Goal: Task Accomplishment & Management: Manage account settings

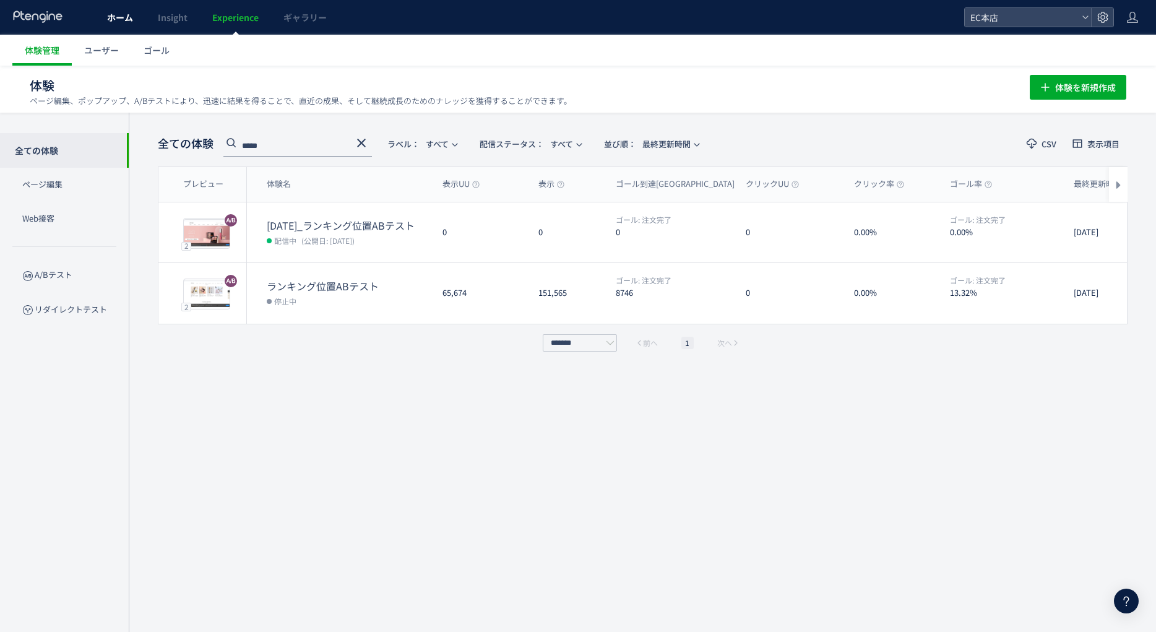
click at [116, 19] on span "ホーム" at bounding box center [120, 17] width 26 height 12
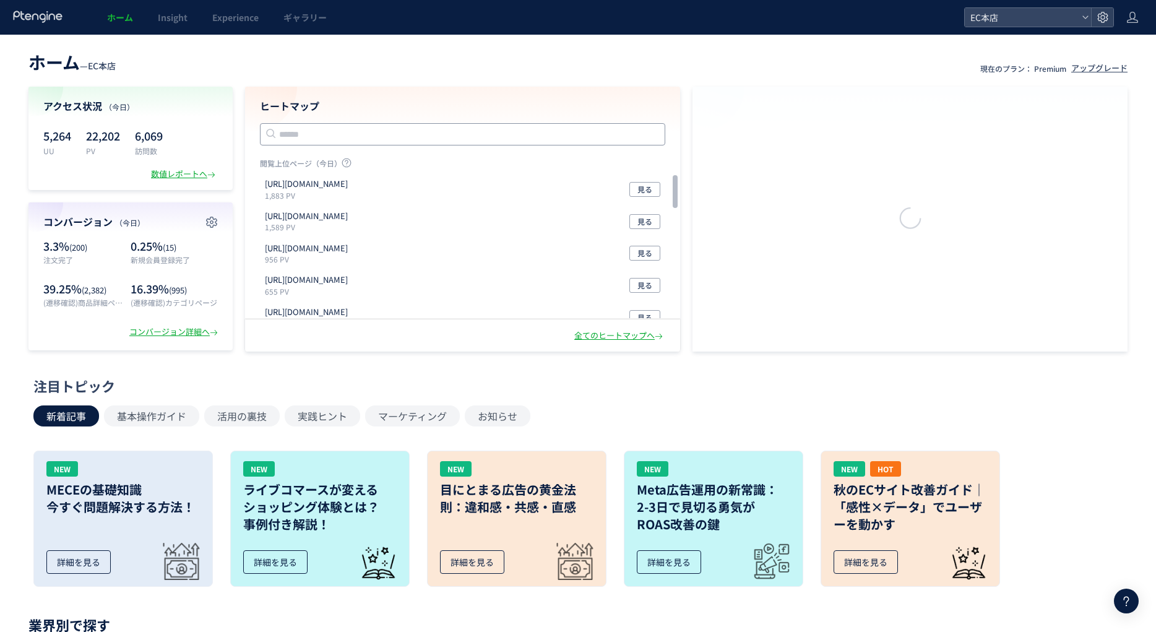
click at [404, 132] on input "text" at bounding box center [462, 134] width 405 height 22
paste input "**********"
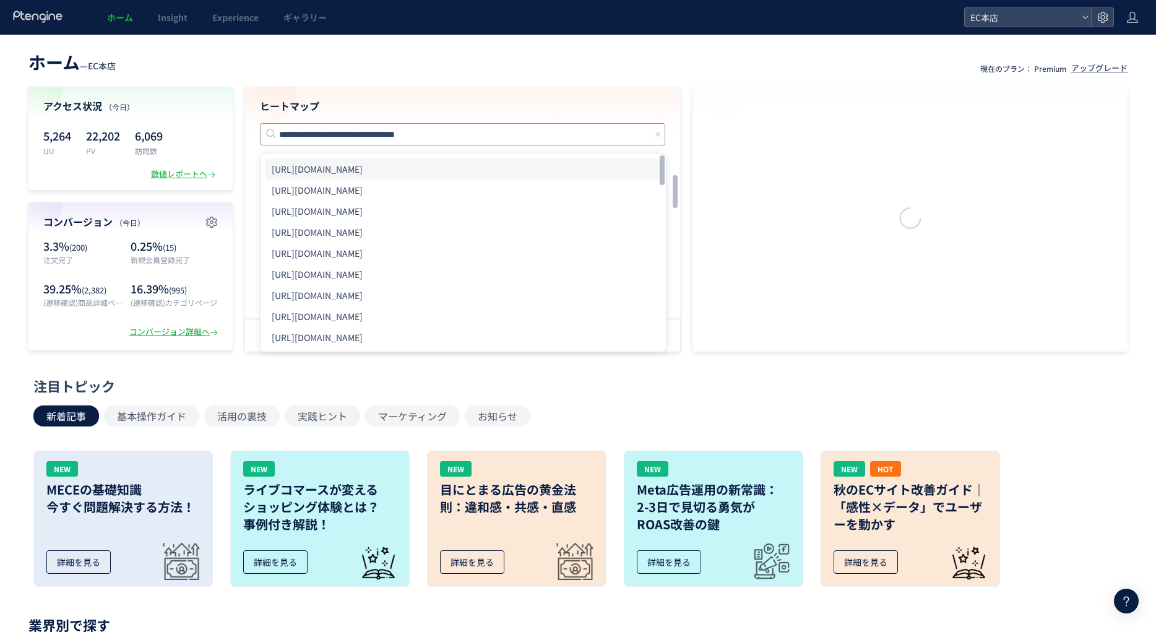
type input "**********"
click at [438, 176] on li "[URL][DOMAIN_NAME]" at bounding box center [464, 168] width 396 height 21
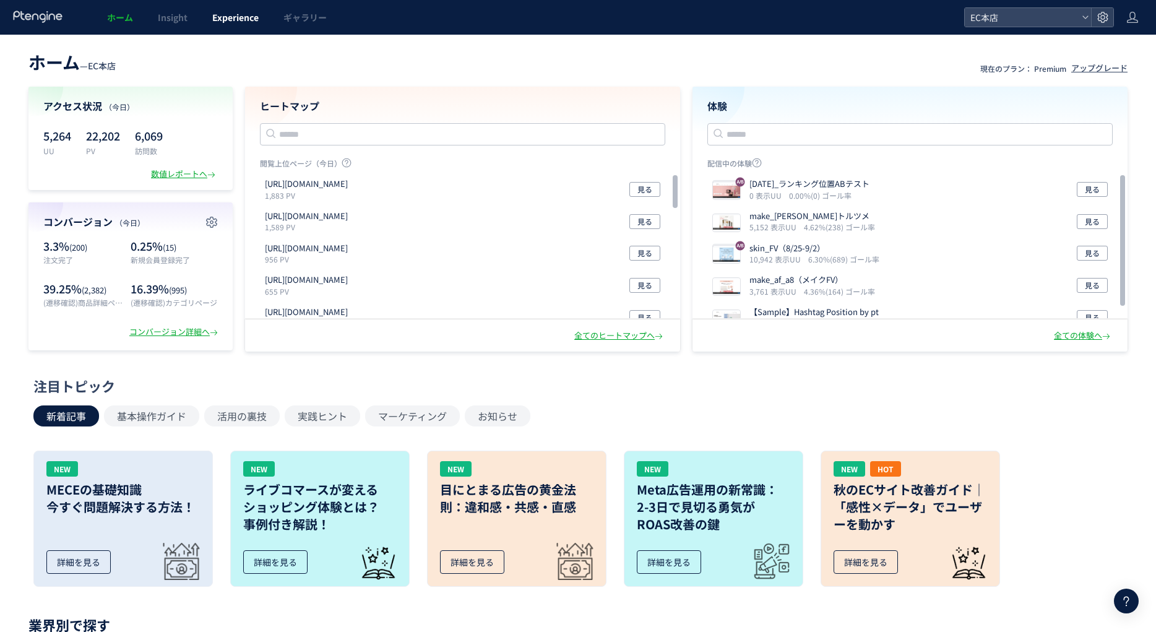
click at [241, 9] on link "Experience" at bounding box center [235, 17] width 71 height 35
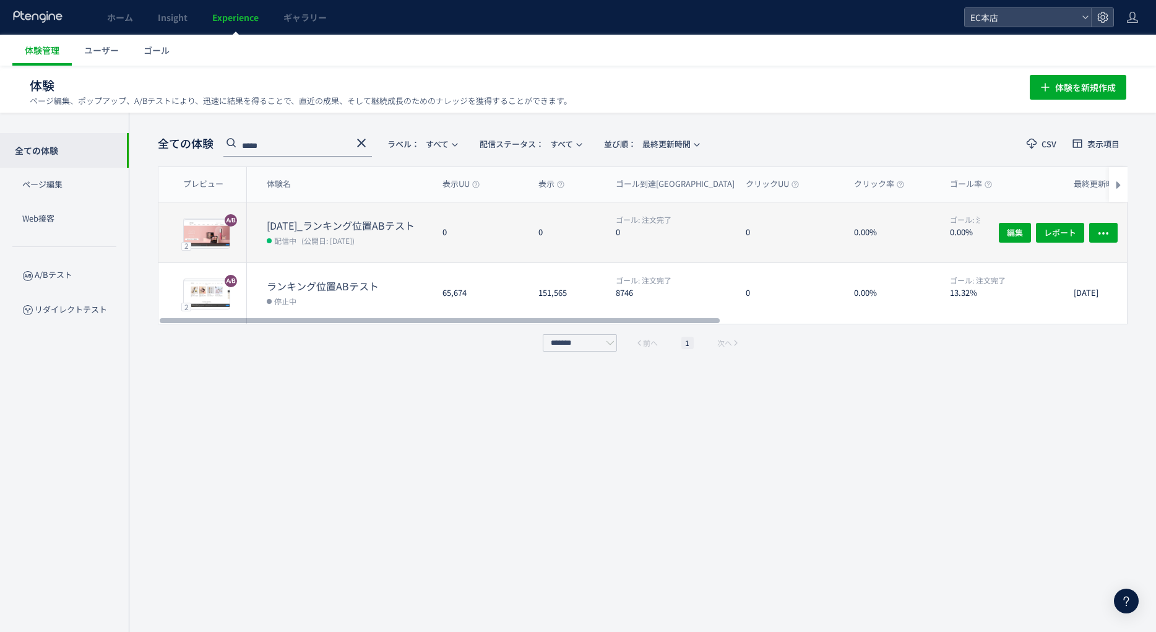
click at [415, 241] on dd "配信中 (公開日: [DATE])" at bounding box center [350, 240] width 166 height 16
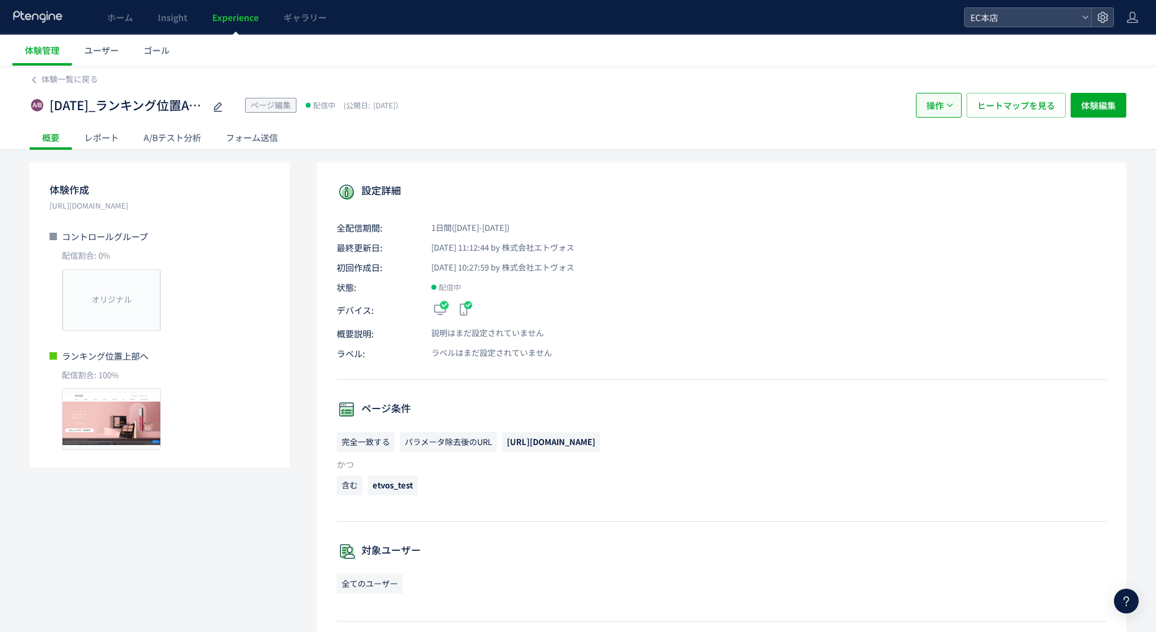
click at [949, 111] on button "操作" at bounding box center [939, 105] width 46 height 25
click at [938, 142] on li "停止" at bounding box center [939, 143] width 42 height 22
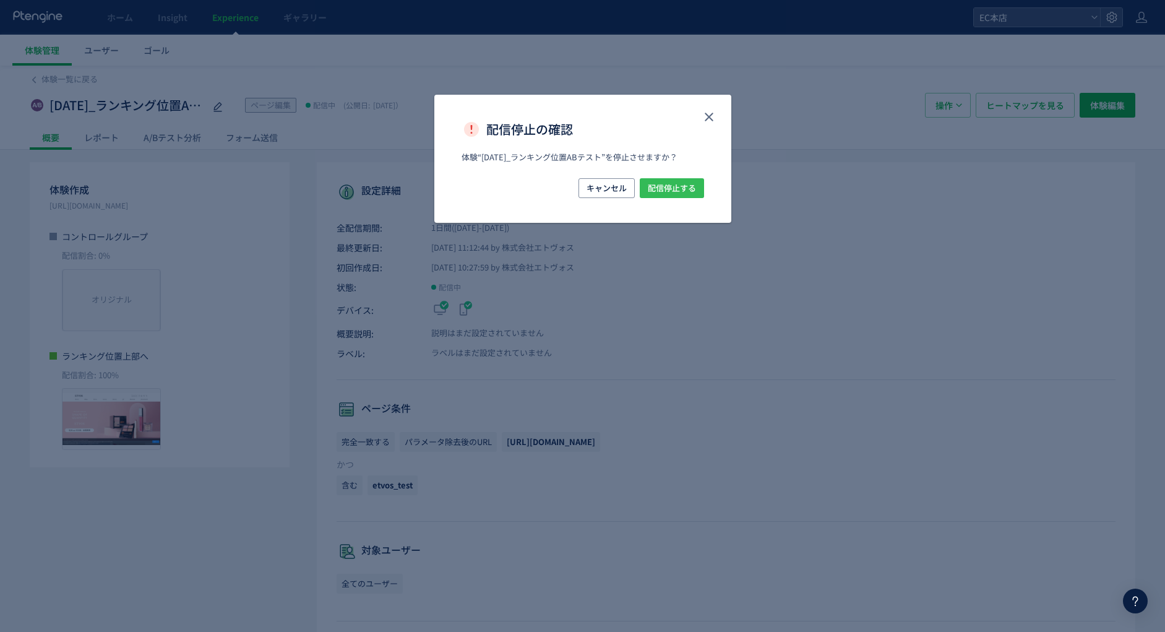
click at [686, 189] on span "配信停止する" at bounding box center [672, 188] width 48 height 20
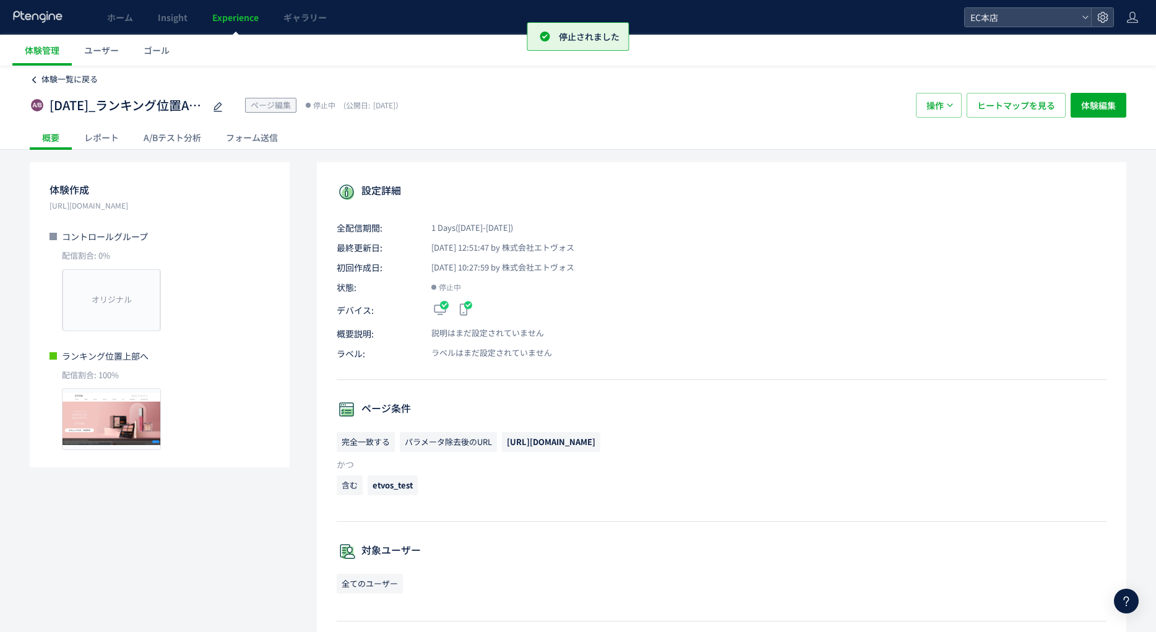
click at [42, 77] on span "体験一覧に戻る" at bounding box center [69, 79] width 56 height 12
